Goal: Navigation & Orientation: Find specific page/section

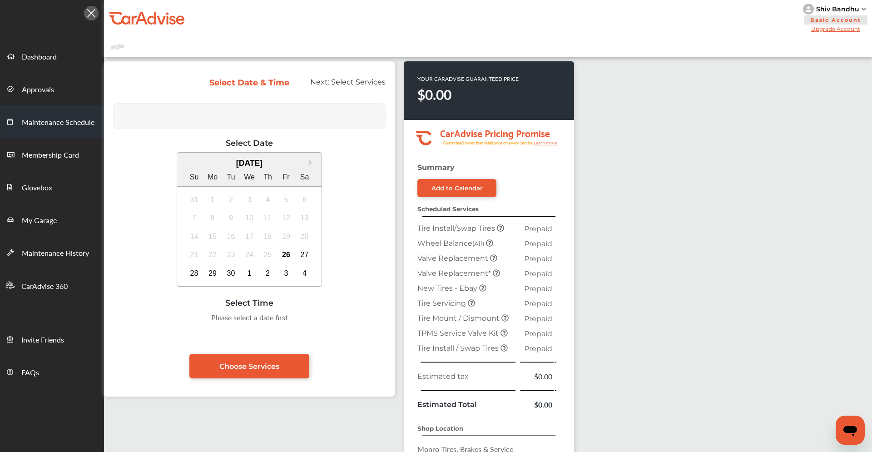
click at [45, 117] on span "Maintenance Schedule" at bounding box center [58, 123] width 73 height 12
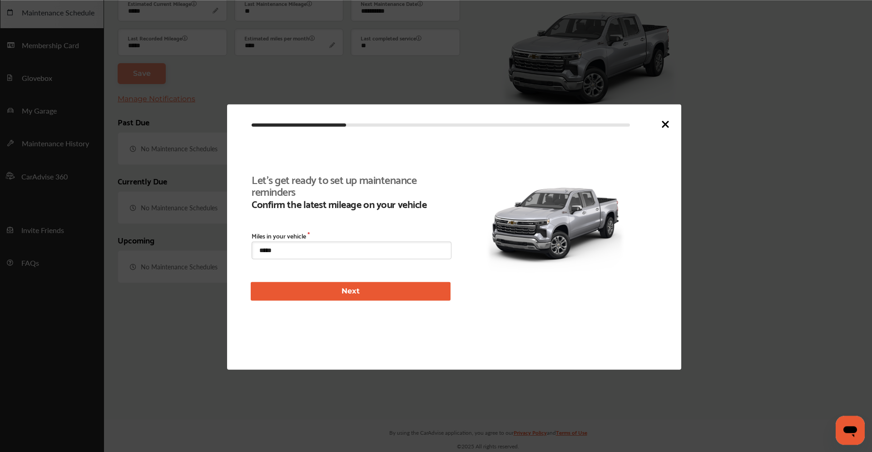
scroll to position [110, 0]
click at [665, 125] on icon at bounding box center [665, 123] width 5 height 5
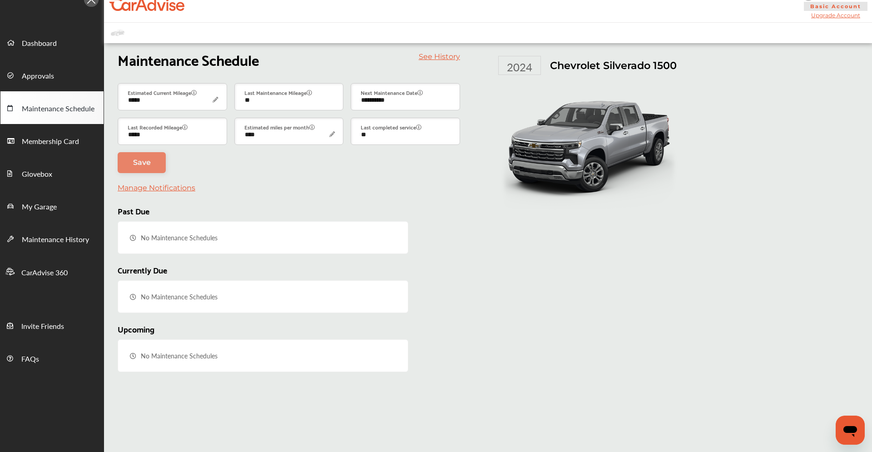
scroll to position [0, 0]
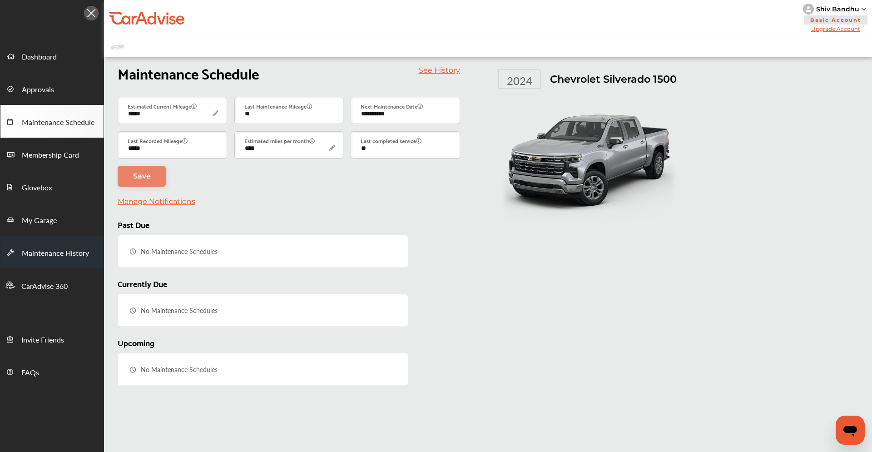
click at [39, 252] on span "Maintenance History" at bounding box center [55, 254] width 67 height 12
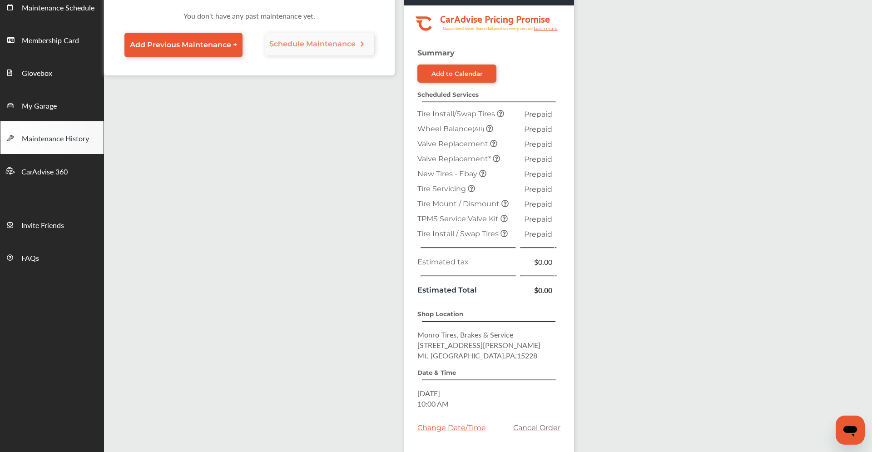
scroll to position [76, 0]
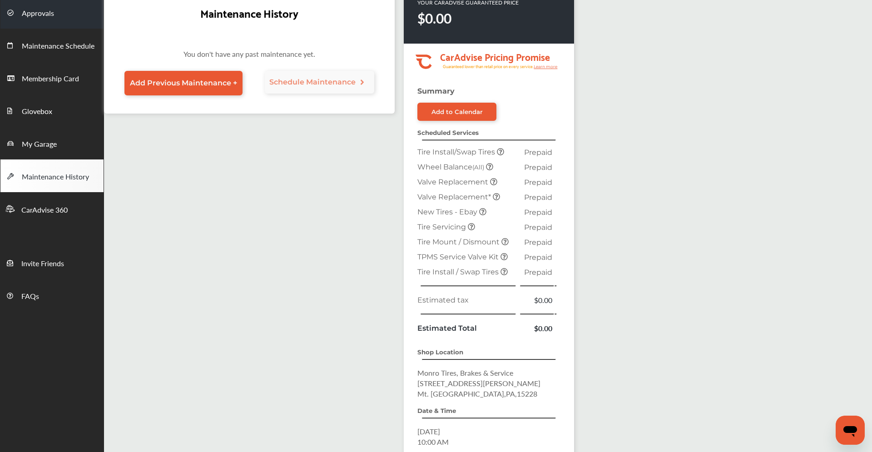
click at [68, 9] on link "Approvals" at bounding box center [51, 12] width 103 height 33
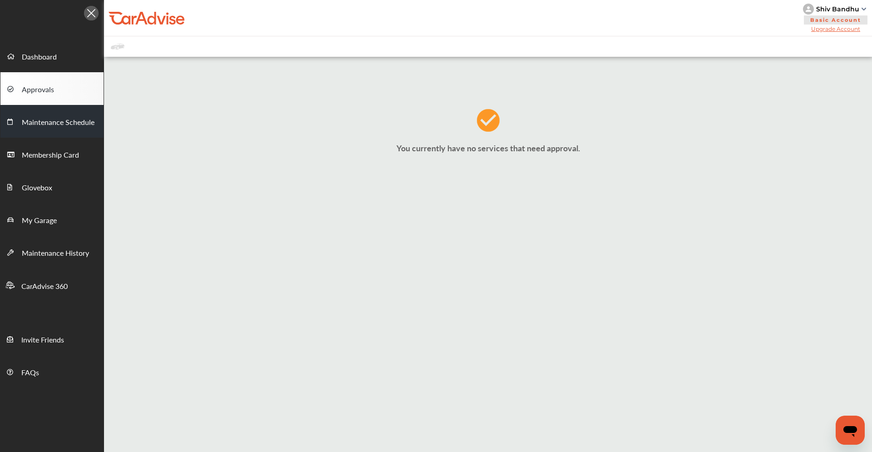
click at [74, 126] on span "Maintenance Schedule" at bounding box center [58, 123] width 73 height 12
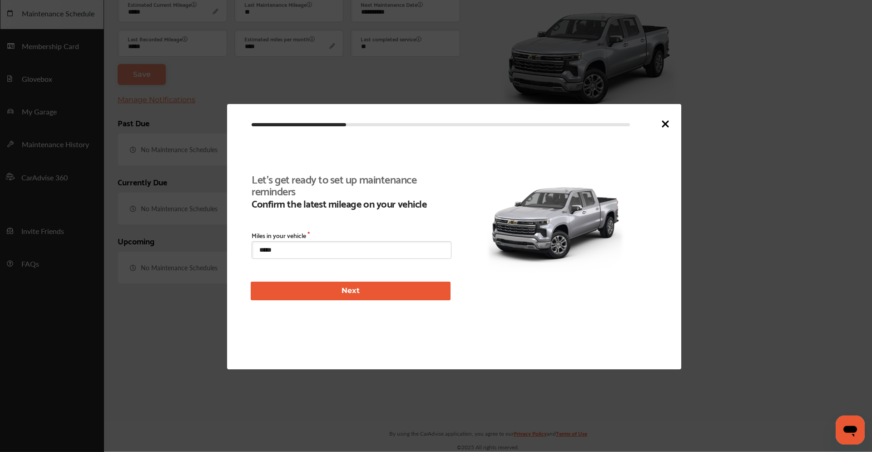
scroll to position [110, 0]
click at [662, 126] on icon at bounding box center [665, 124] width 11 height 11
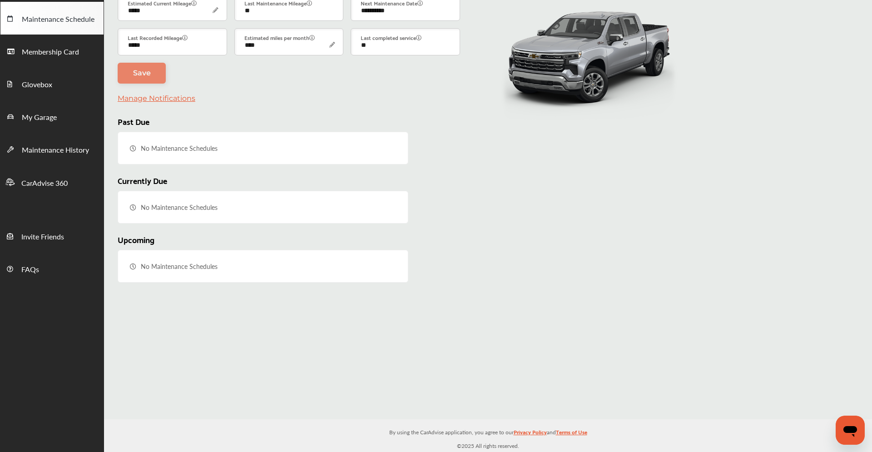
scroll to position [0, 0]
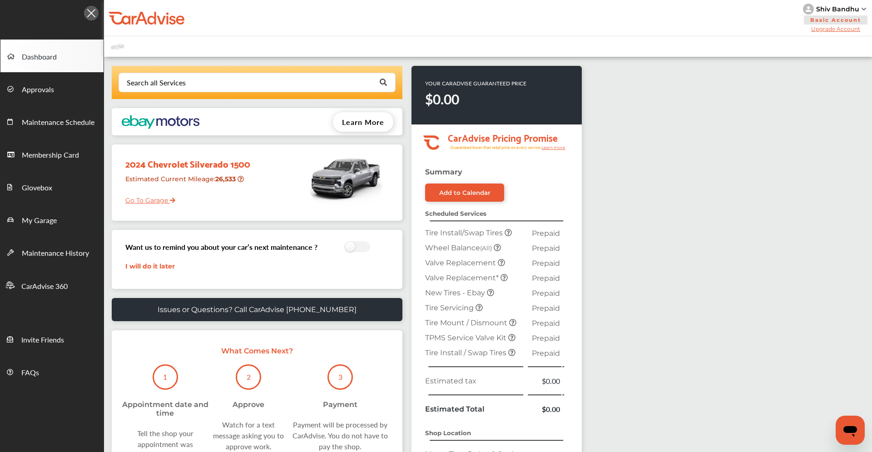
click at [239, 180] on icon at bounding box center [241, 179] width 6 height 6
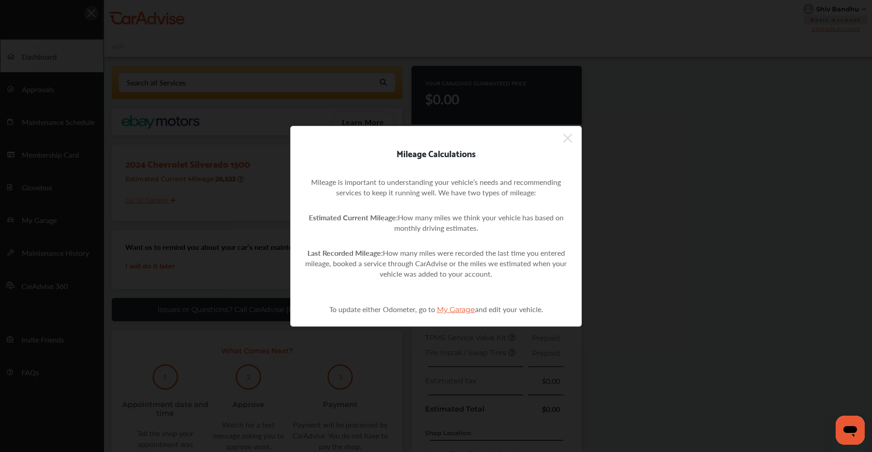
click at [567, 143] on icon at bounding box center [567, 138] width 9 height 9
